Goal: Check status: Check status

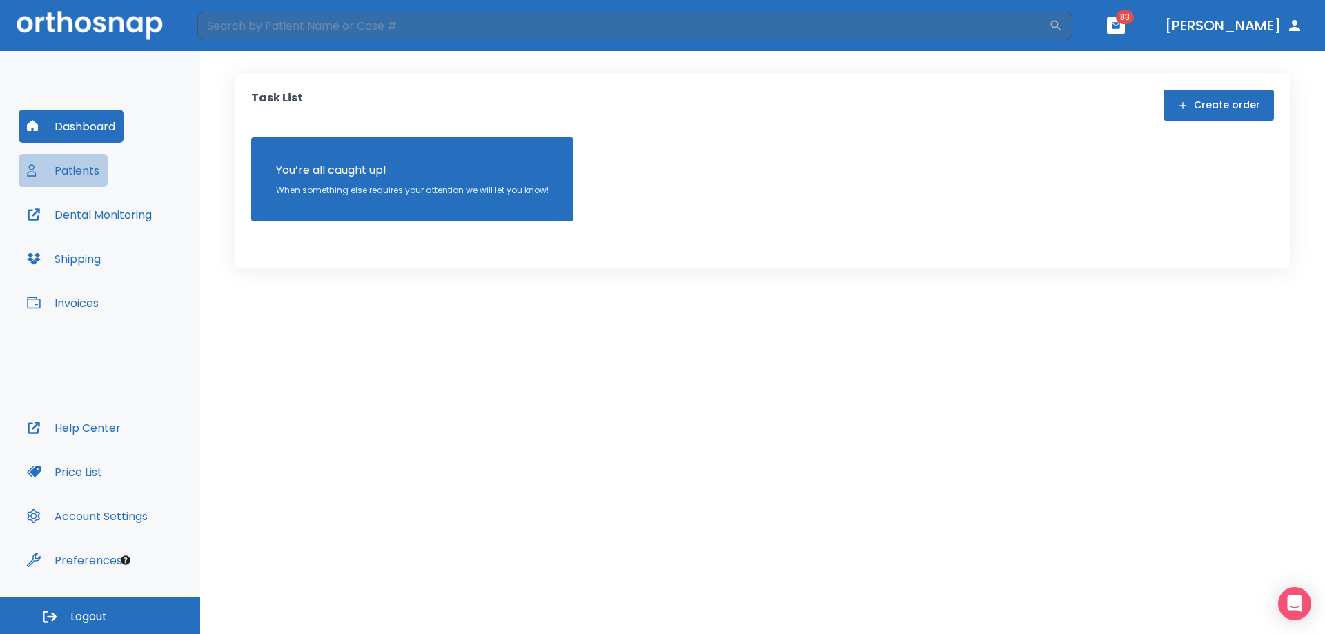
click at [81, 177] on button "Patients" at bounding box center [63, 170] width 89 height 33
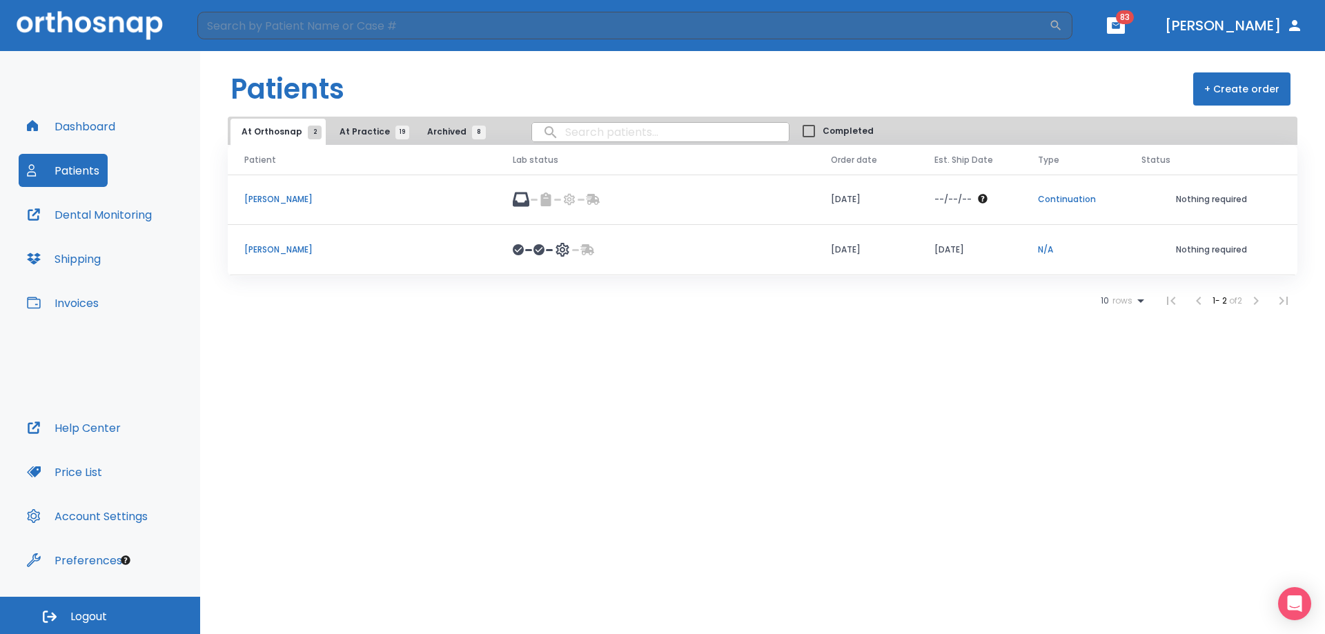
click at [291, 249] on p "[PERSON_NAME]" at bounding box center [361, 250] width 235 height 12
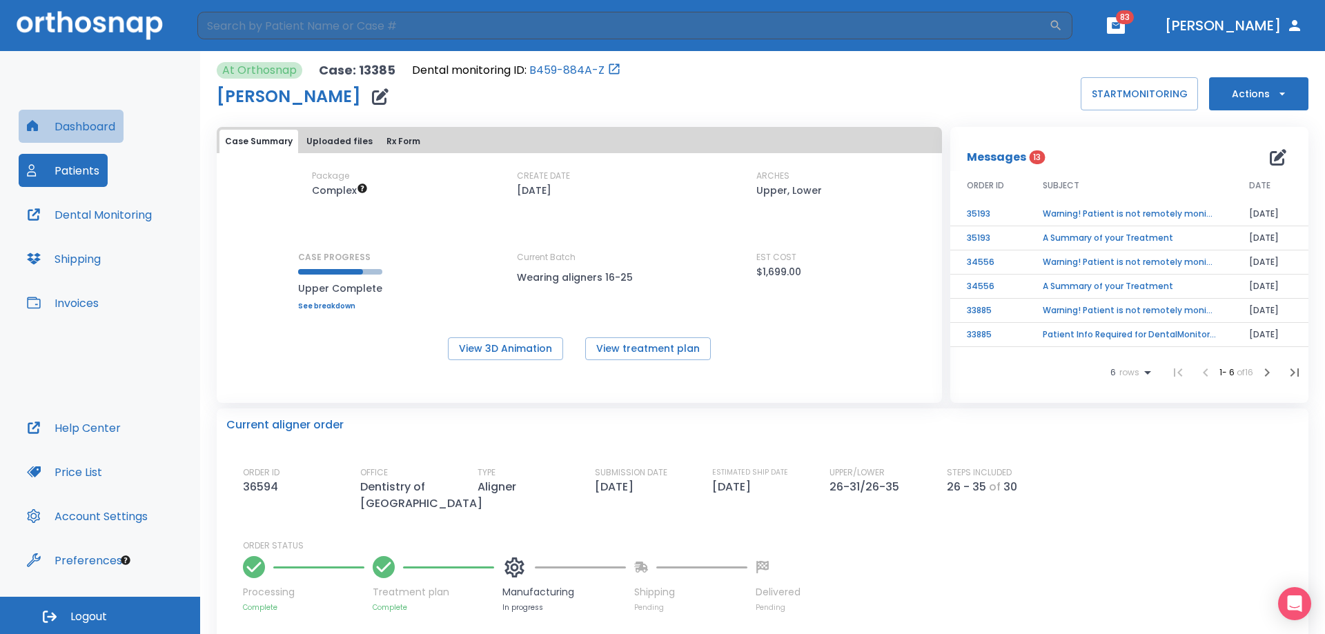
click at [77, 114] on button "Dashboard" at bounding box center [71, 126] width 105 height 33
